Goal: Find specific page/section: Find specific page/section

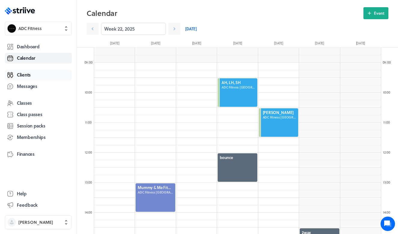
click at [34, 77] on link "Clients" at bounding box center [38, 75] width 67 height 11
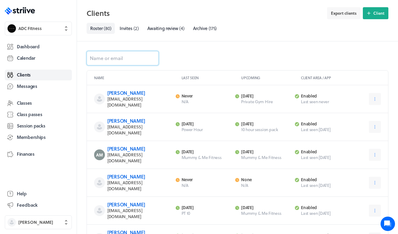
click at [117, 56] on input at bounding box center [123, 58] width 72 height 14
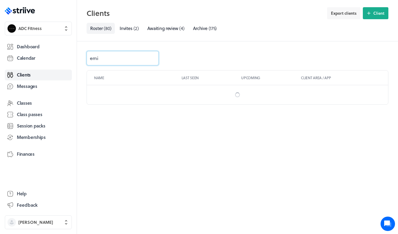
type input "[PERSON_NAME]"
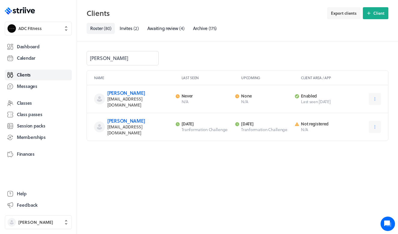
click at [126, 90] on div "[PERSON_NAME] [PERSON_NAME][EMAIL_ADDRESS][DOMAIN_NAME] Last activity Never N/A…" at bounding box center [237, 99] width 301 height 28
click at [126, 95] on link "[PERSON_NAME]" at bounding box center [126, 93] width 38 height 7
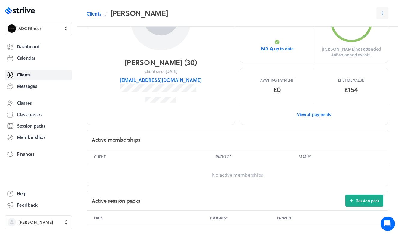
scroll to position [37, 0]
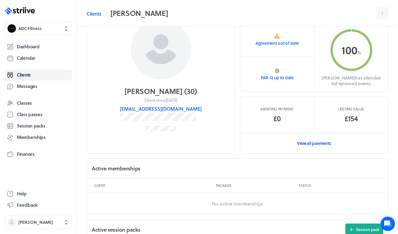
click at [317, 138] on link "View all payments" at bounding box center [314, 143] width 148 height 21
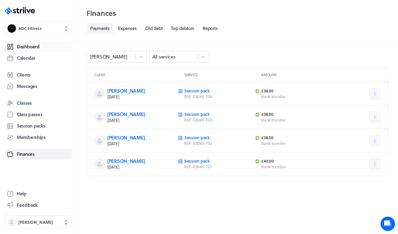
click at [29, 44] on span "Dashboard" at bounding box center [28, 47] width 23 height 6
